Goal: Check status

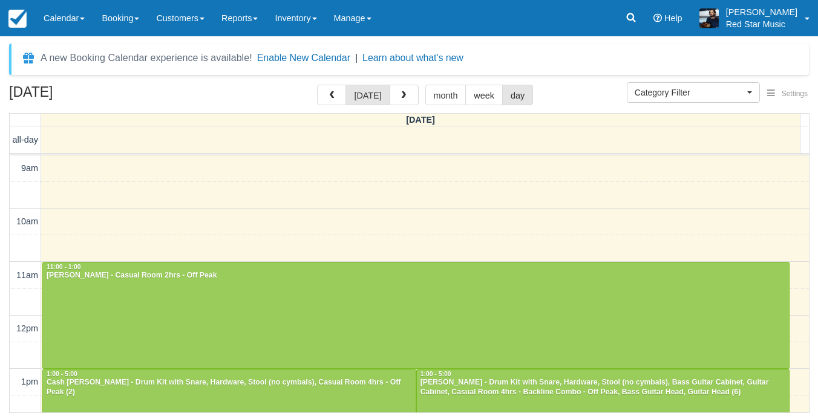
select select
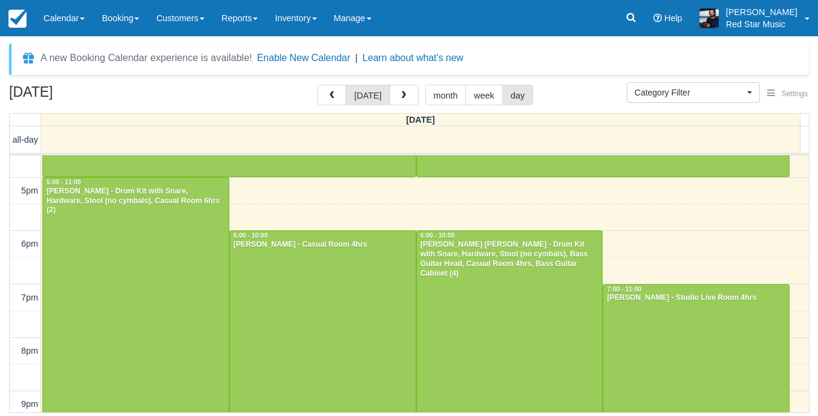
scroll to position [423, 0]
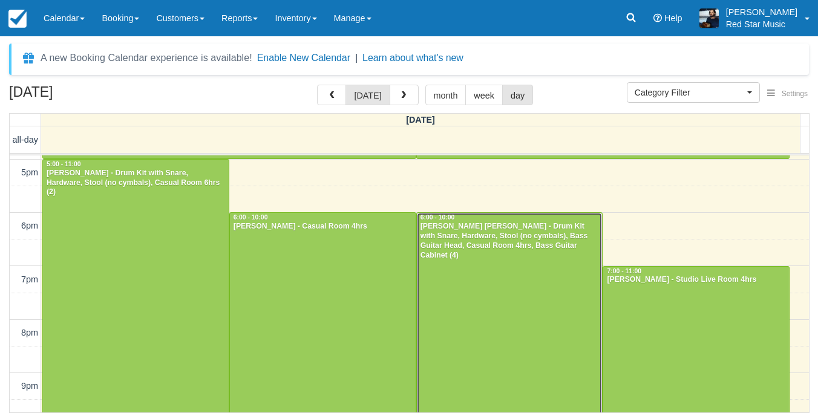
click at [524, 283] on div at bounding box center [510, 319] width 186 height 213
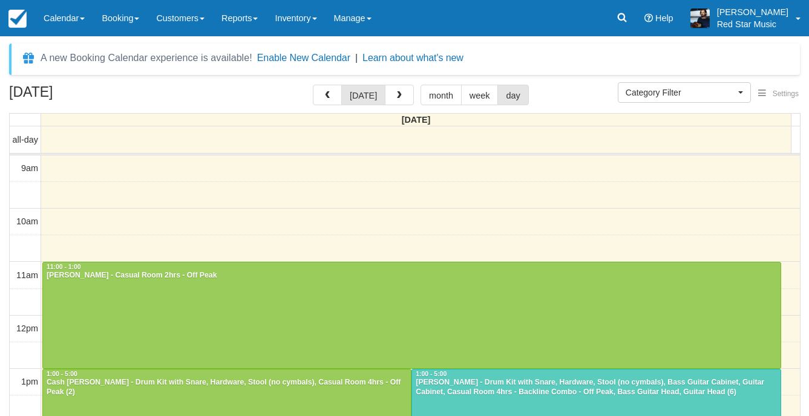
select select
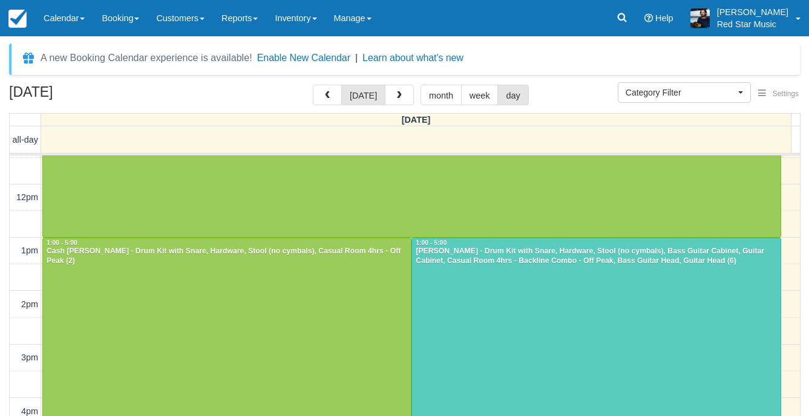
click at [804, 197] on div "September 23, 2025 today month week day Tuesday all-day 9am 10am 11am 12pm 1pm …" at bounding box center [404, 265] width 809 height 361
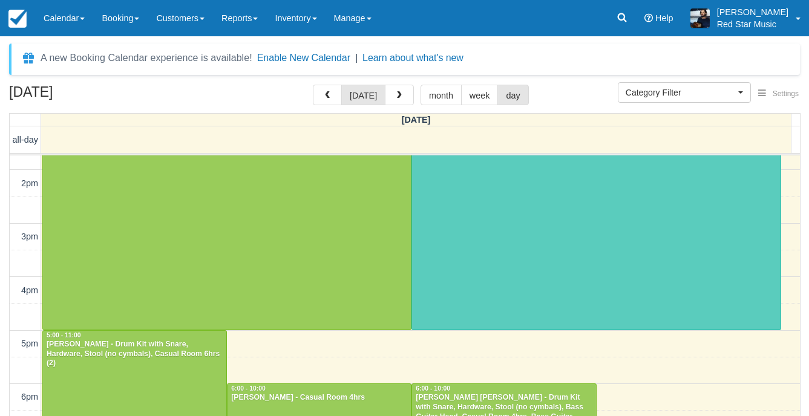
scroll to position [192, 0]
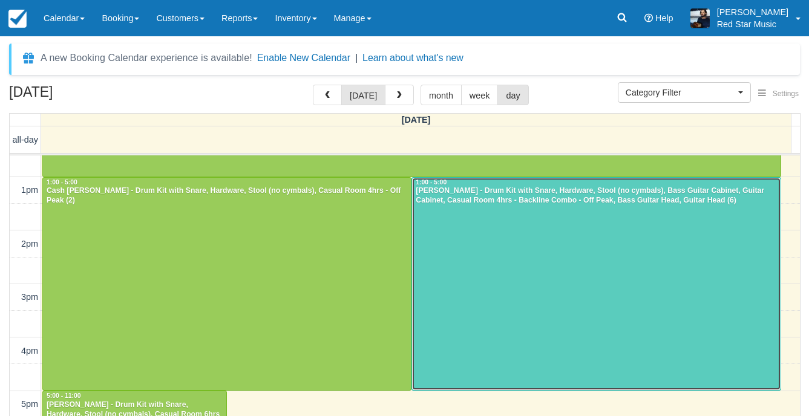
click at [674, 272] on div at bounding box center [596, 284] width 368 height 213
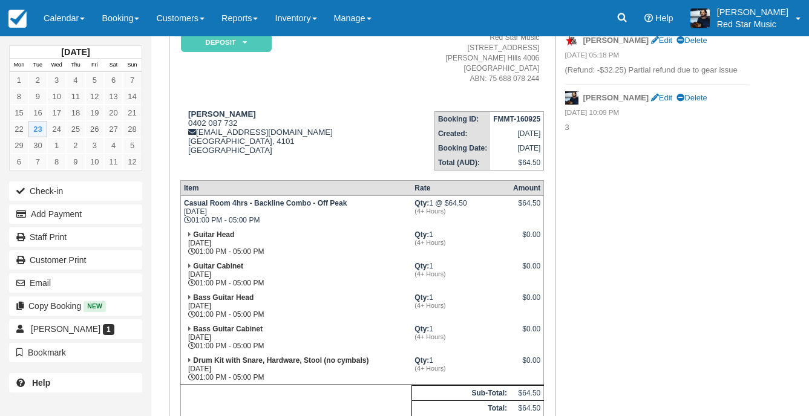
scroll to position [121, 0]
